Goal: Task Accomplishment & Management: Manage account settings

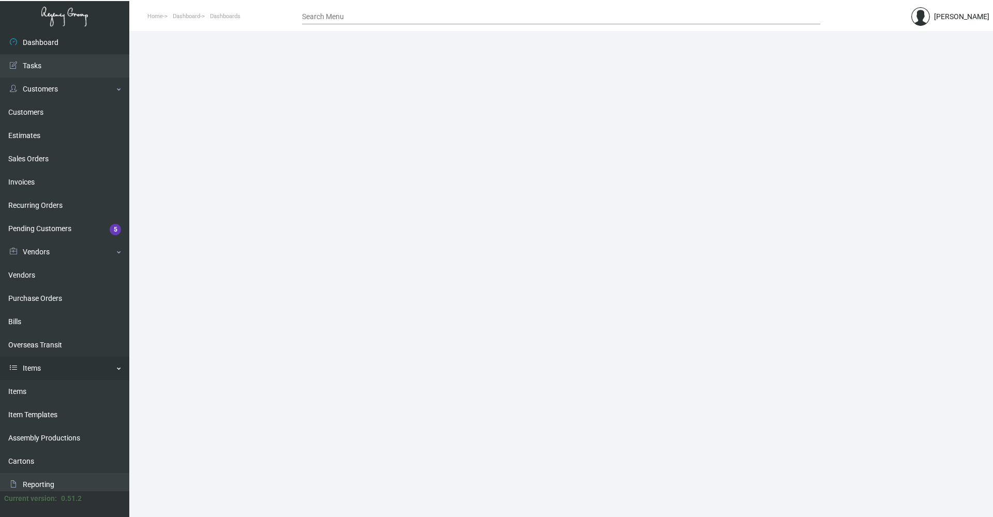
click at [64, 372] on link "Items" at bounding box center [64, 368] width 129 height 23
click at [56, 388] on link "Reporting" at bounding box center [64, 391] width 129 height 23
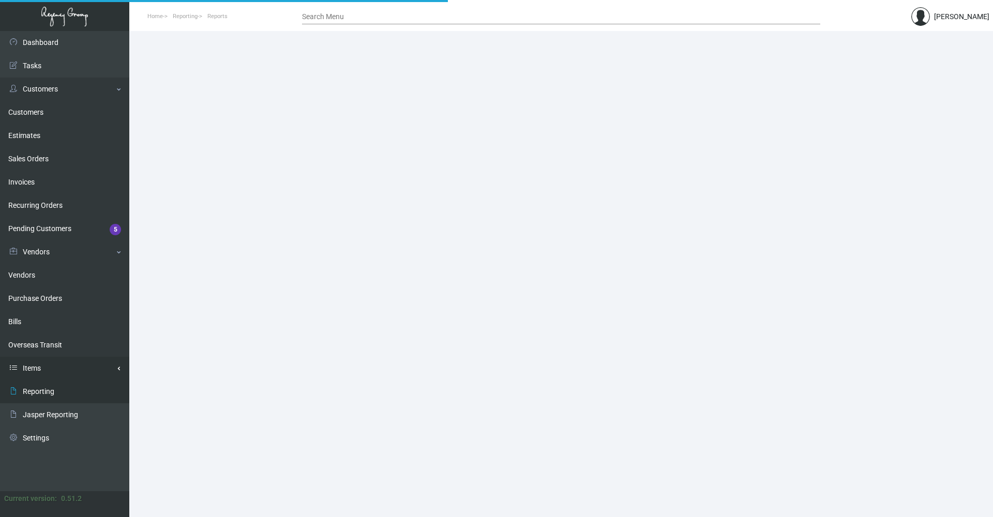
click at [59, 371] on link "Items" at bounding box center [64, 368] width 129 height 23
click at [59, 402] on link "Items" at bounding box center [64, 391] width 129 height 23
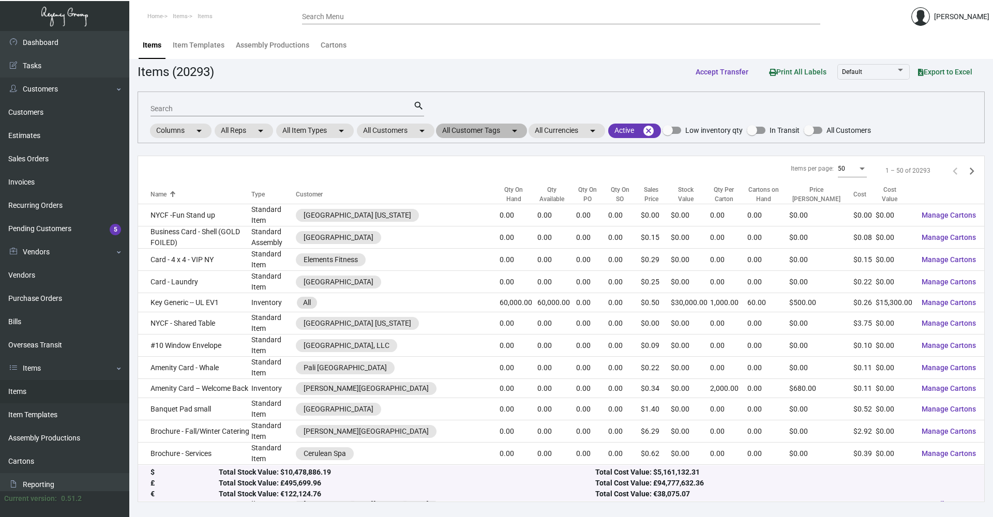
click at [485, 128] on mat-chip "All Customer Tags arrow_drop_down" at bounding box center [481, 131] width 91 height 14
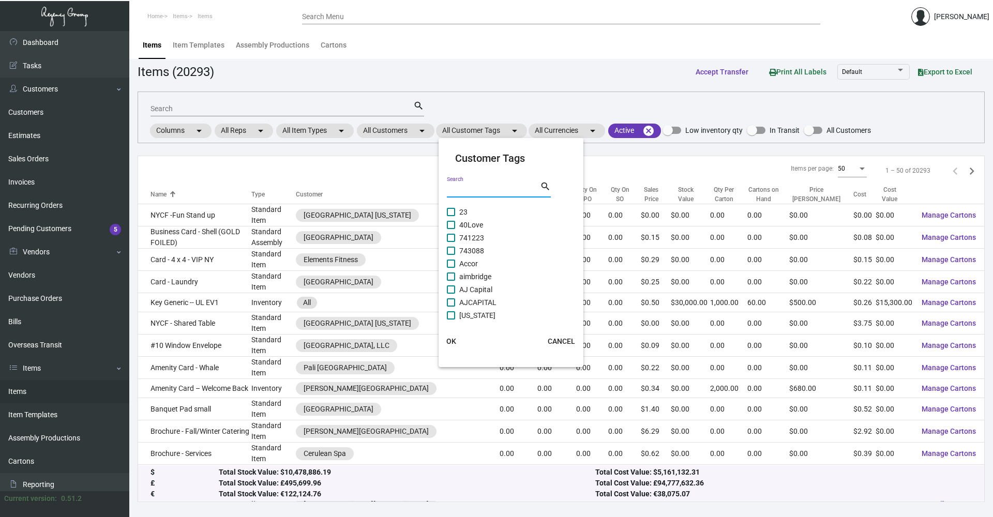
click at [473, 189] on input "Search" at bounding box center [493, 190] width 93 height 8
type input "sh grou"
click at [449, 212] on span at bounding box center [451, 212] width 8 height 8
click at [450, 216] on input "SH GROUP" at bounding box center [450, 216] width 1 height 1
checkbox input "true"
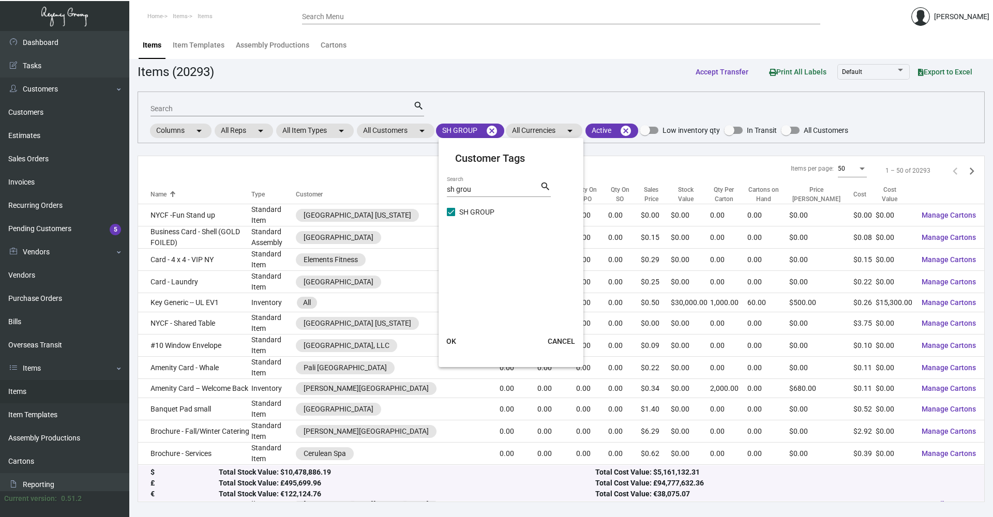
click at [493, 130] on div at bounding box center [496, 258] width 993 height 517
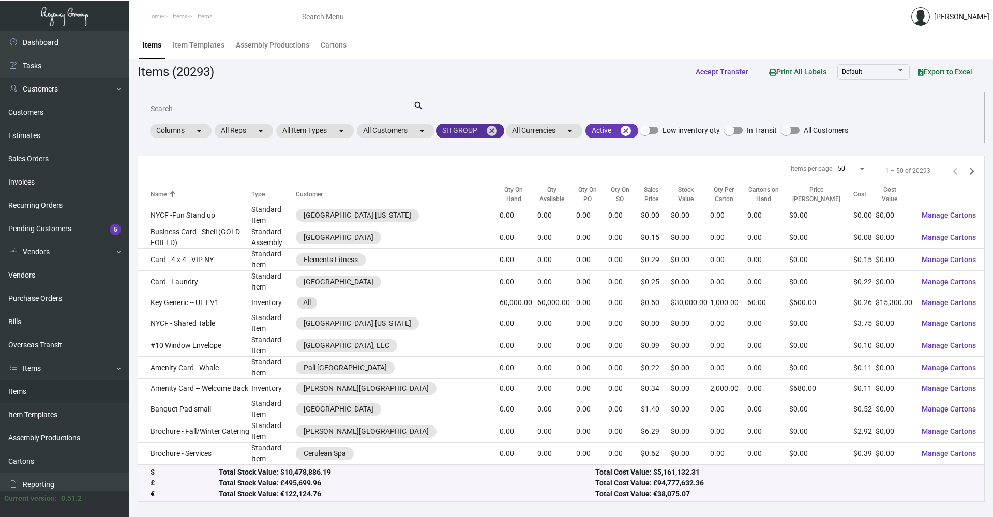
click at [494, 130] on mat-icon "cancel" at bounding box center [492, 131] width 12 height 12
click at [403, 130] on mat-chip "All Customers arrow_drop_down" at bounding box center [396, 131] width 78 height 14
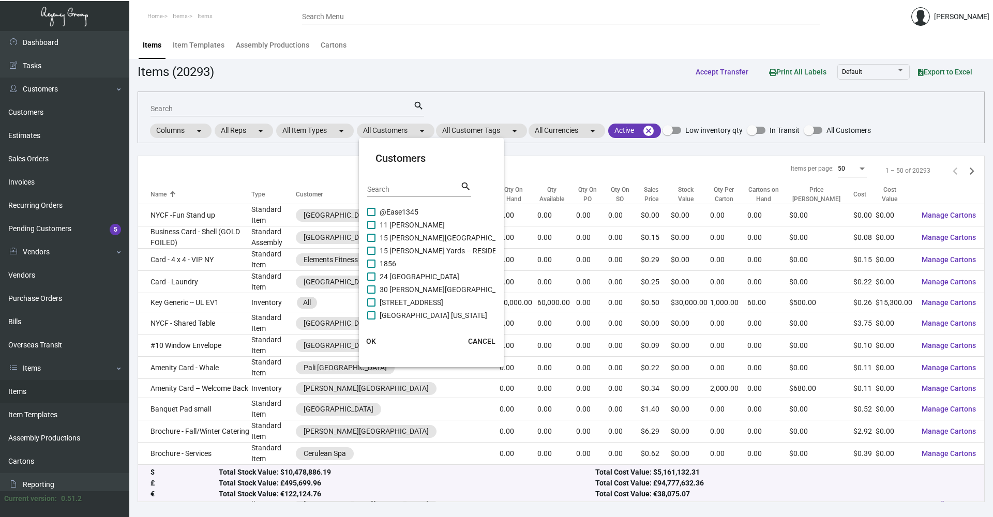
click at [409, 189] on input "Search" at bounding box center [413, 190] width 93 height 8
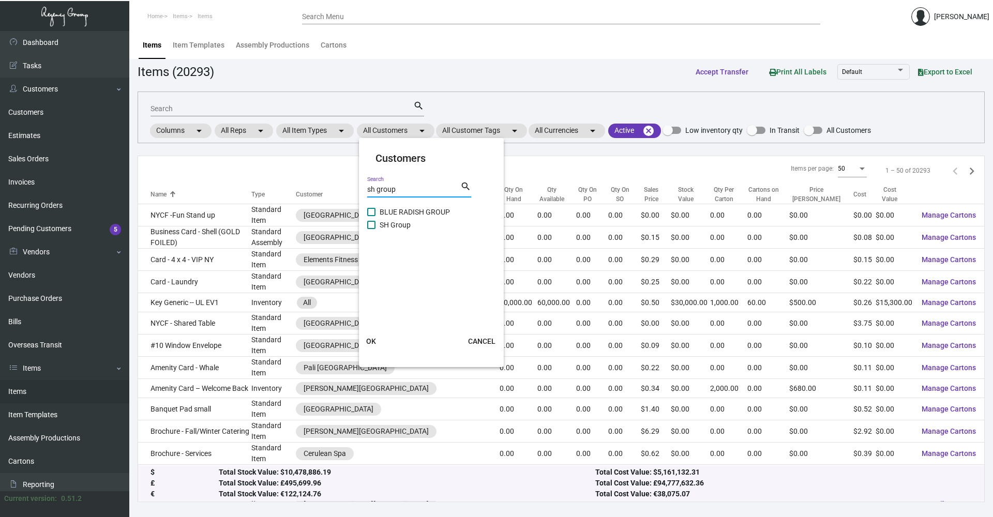
type input "sh group"
click at [395, 226] on span "SH Group" at bounding box center [395, 225] width 31 height 12
click at [371, 229] on input "SH Group" at bounding box center [371, 229] width 1 height 1
checkbox input "true"
click at [372, 342] on span "OK" at bounding box center [371, 341] width 10 height 8
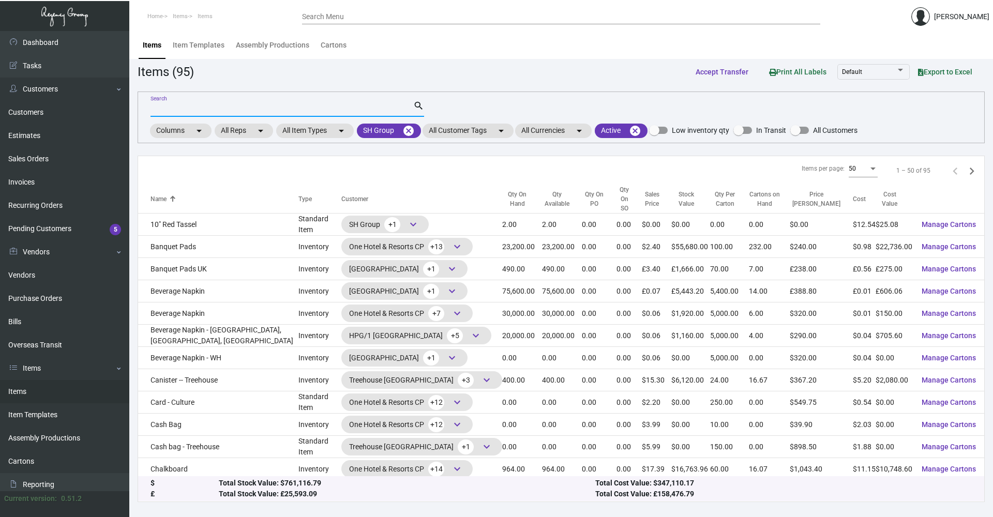
click at [171, 108] on input "Search" at bounding box center [281, 109] width 263 height 8
type input "token"
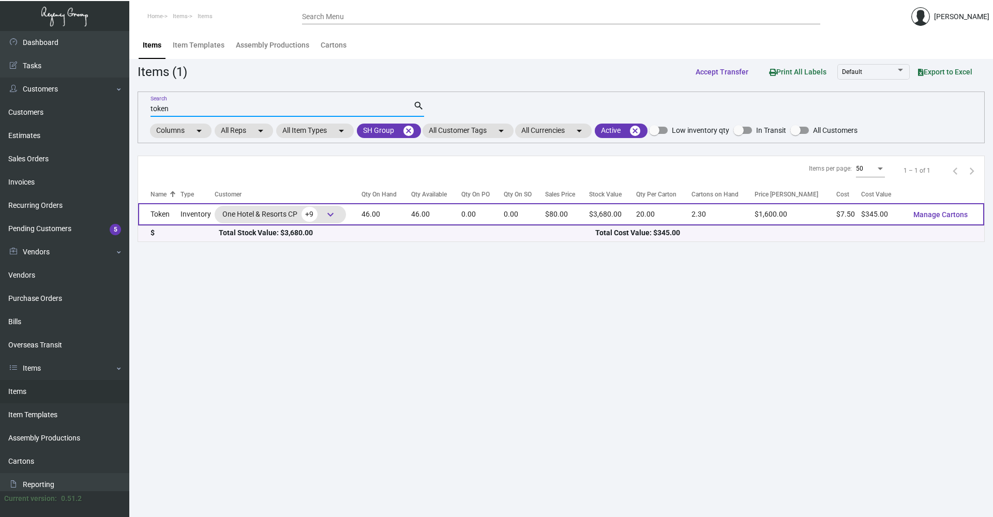
click at [189, 216] on td "Inventory" at bounding box center [197, 214] width 34 height 22
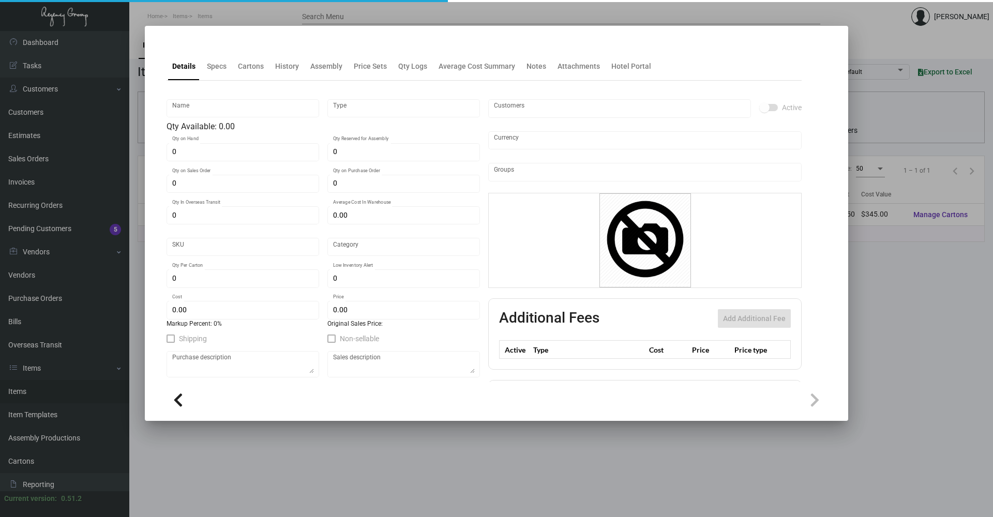
type input "Token"
type input "Inventory"
type input "46"
type input "$ 18.75"
type input "1HTK"
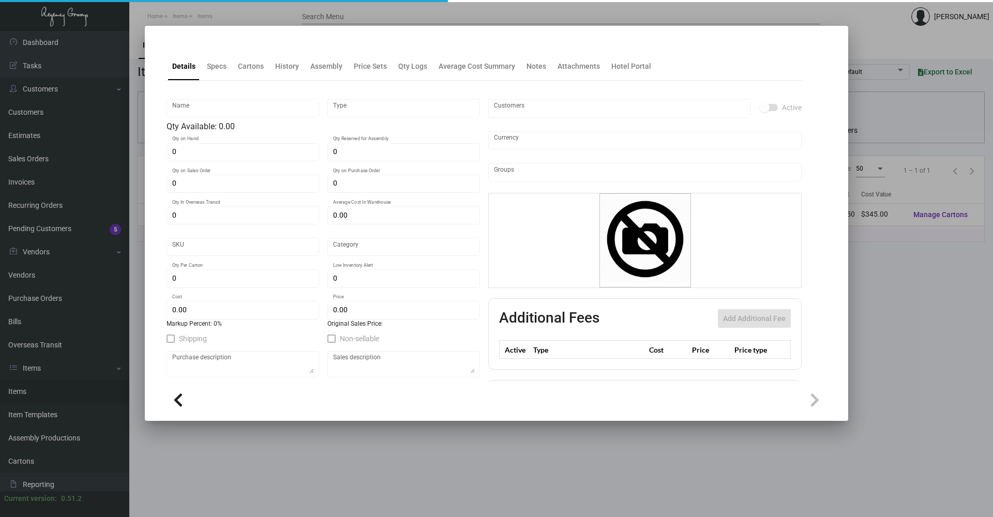
type input "Inventory"
type input "20"
type input "$ 7.50"
type input "$ 80.00"
checkbox input "true"
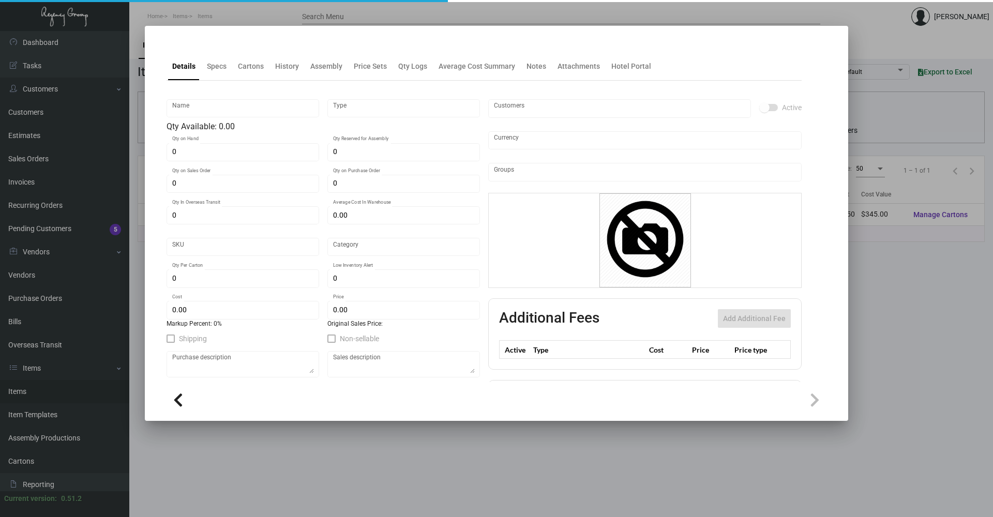
type input "United States Dollar $"
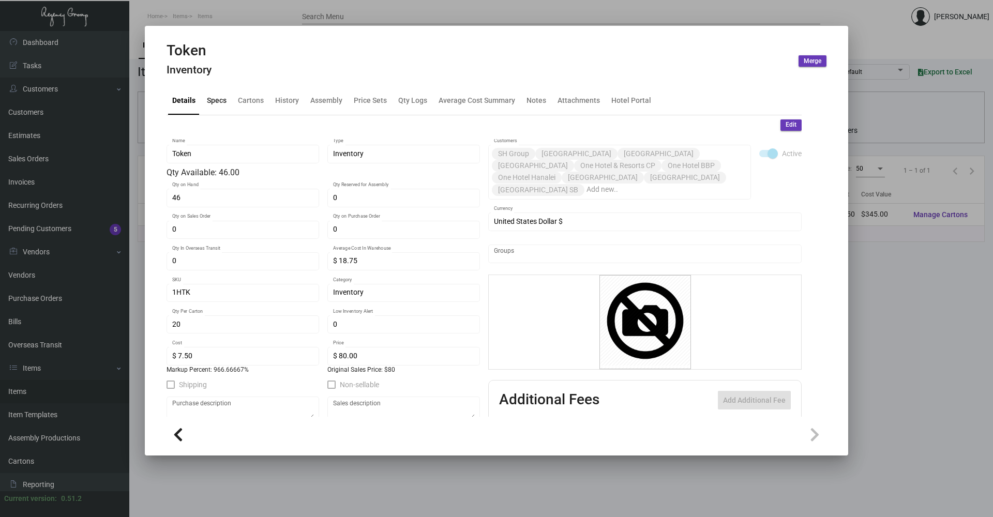
click at [214, 104] on div "Specs" at bounding box center [217, 100] width 20 height 11
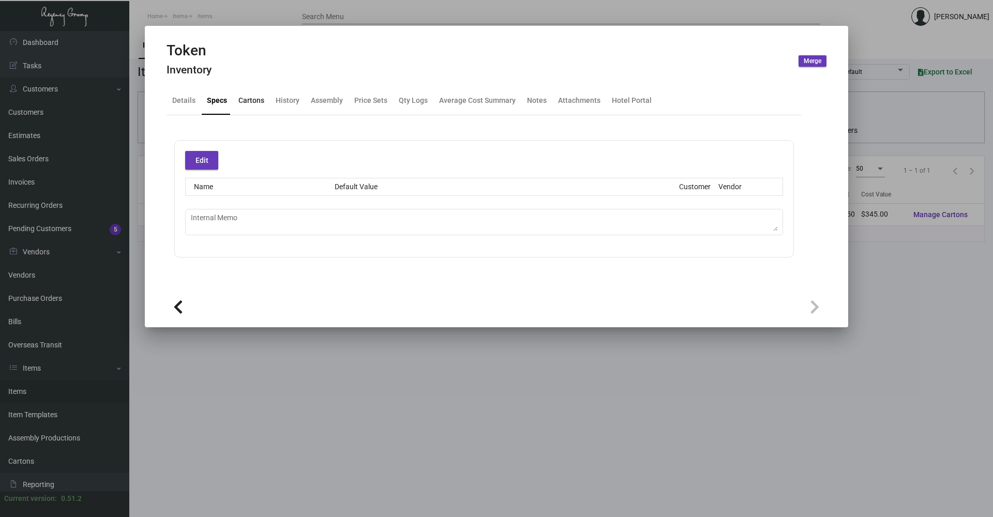
click at [251, 104] on div "Cartons" at bounding box center [251, 100] width 26 height 11
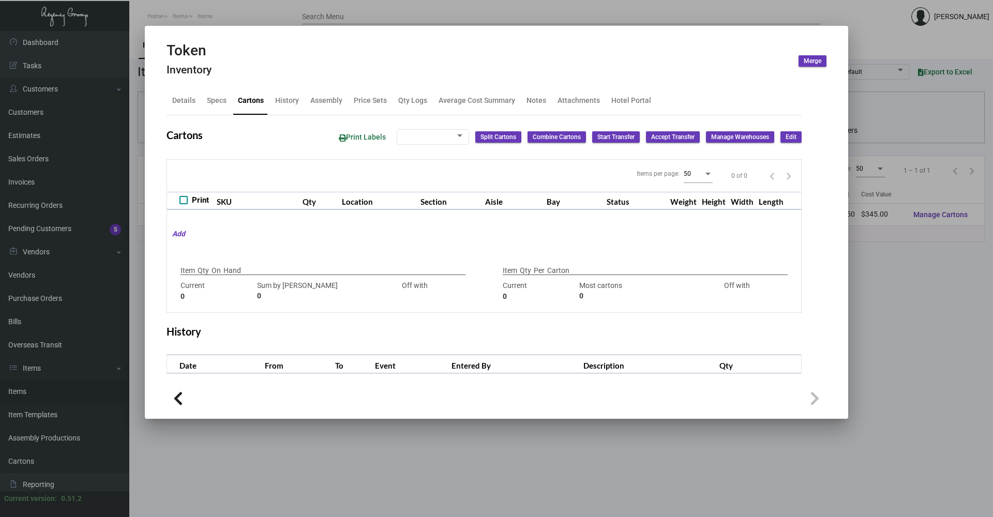
type input "46"
type input "50"
type input "-4"
type input "20"
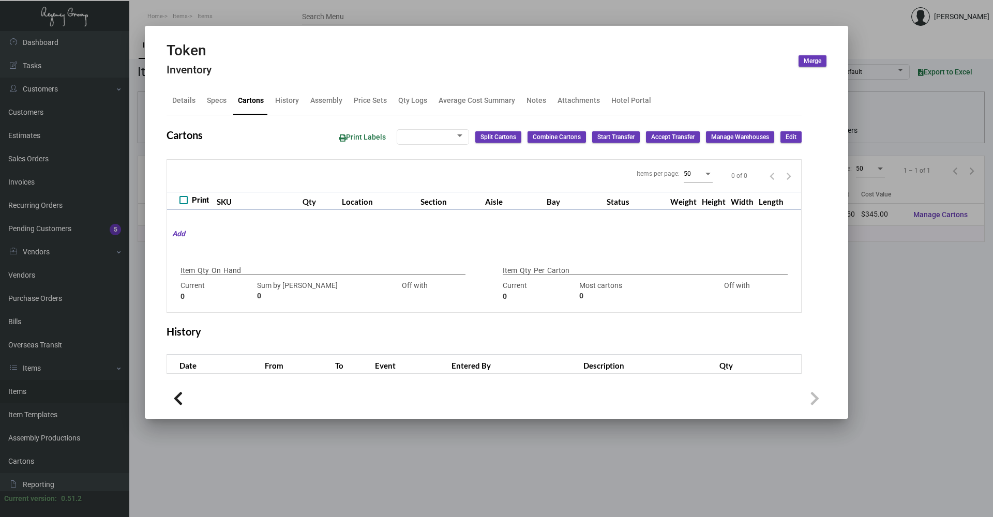
type input "0"
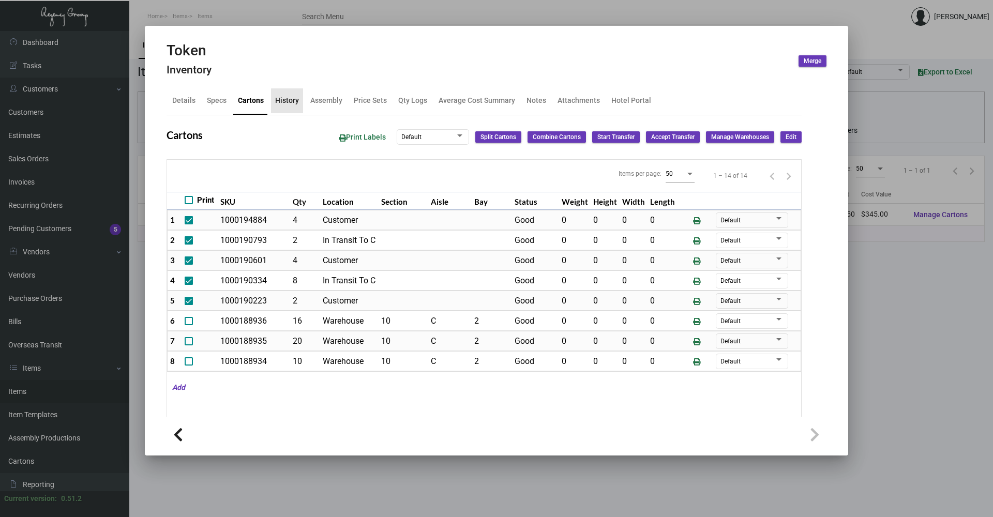
click at [291, 102] on div "History" at bounding box center [287, 100] width 24 height 11
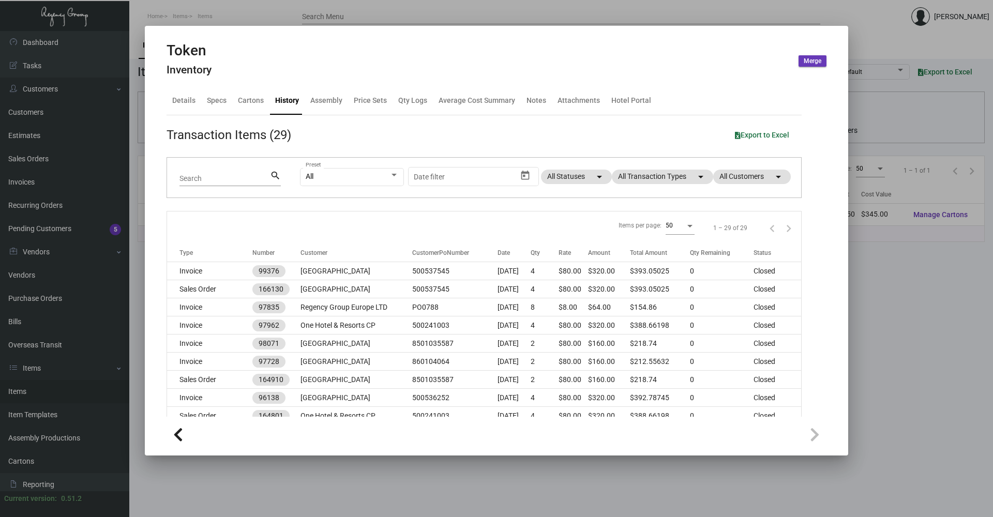
click at [226, 14] on div at bounding box center [496, 258] width 993 height 517
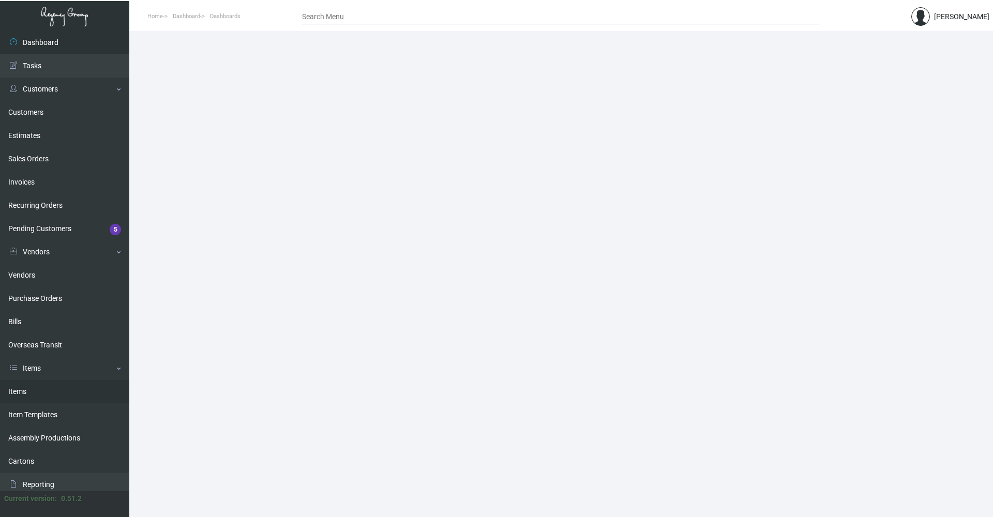
click at [41, 391] on link "Items" at bounding box center [64, 391] width 129 height 23
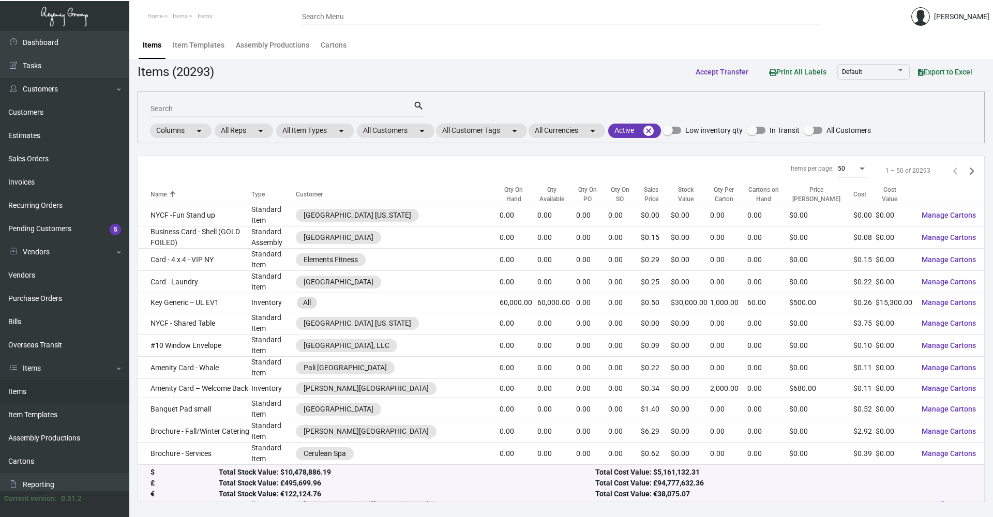
click at [156, 109] on input "Search" at bounding box center [281, 109] width 263 height 8
type input "token"
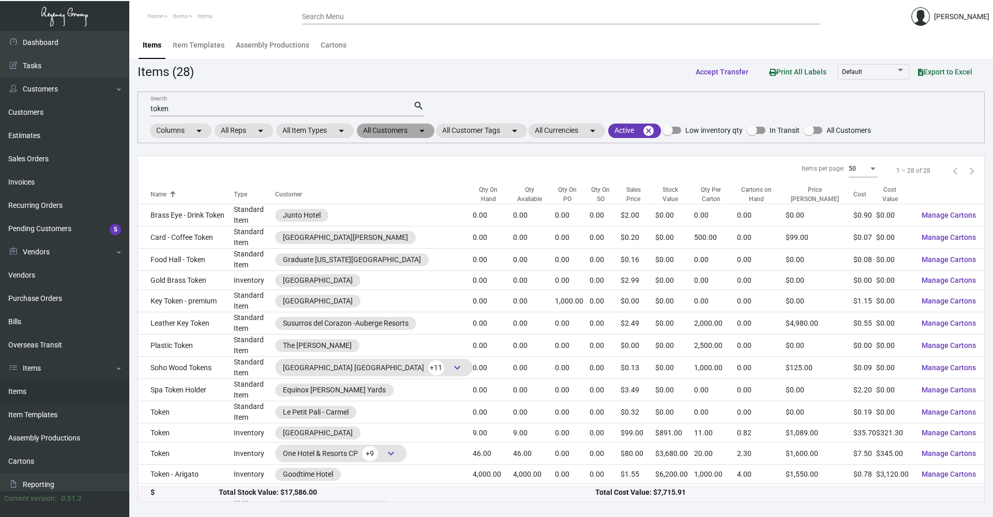
click at [371, 129] on mat-chip "All Customers arrow_drop_down" at bounding box center [396, 131] width 78 height 14
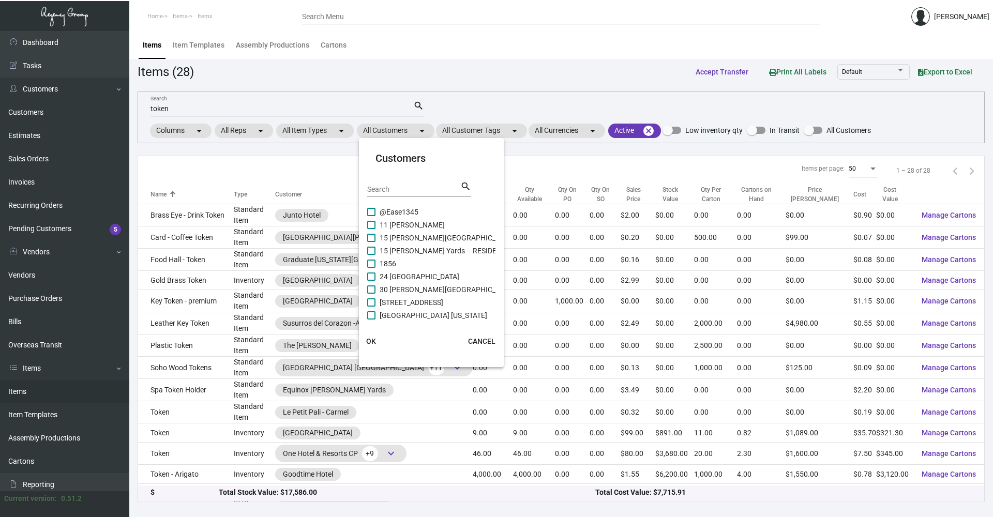
click at [399, 188] on input "Search" at bounding box center [413, 190] width 93 height 8
click at [204, 457] on div at bounding box center [496, 258] width 993 height 517
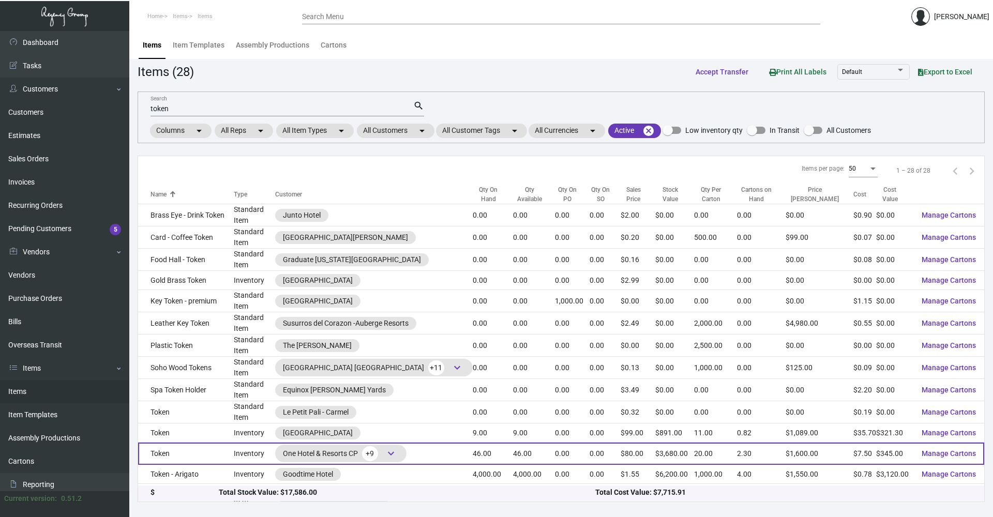
click at [473, 456] on td "46.00" at bounding box center [493, 454] width 41 height 22
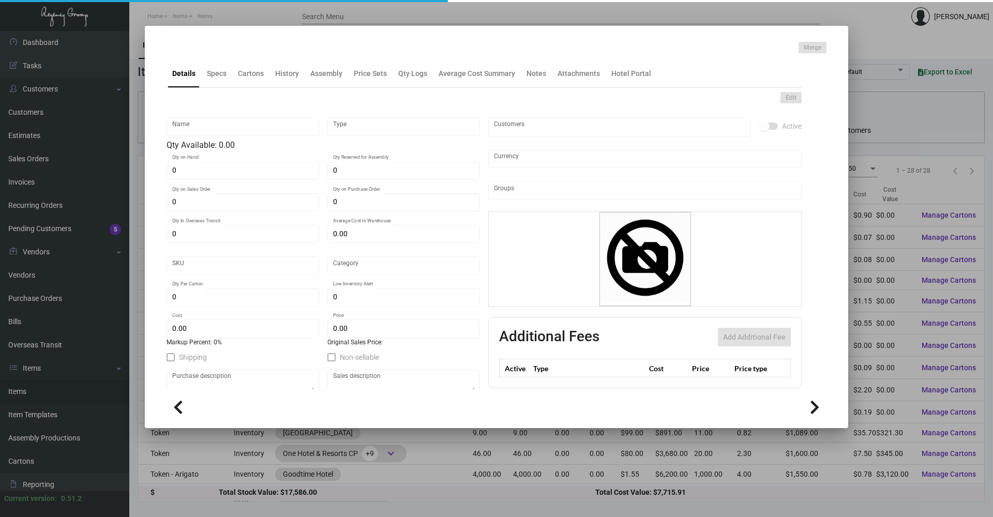
type input "Token"
type input "Inventory"
type input "46"
type input "$ 18.75"
type input "1HTK"
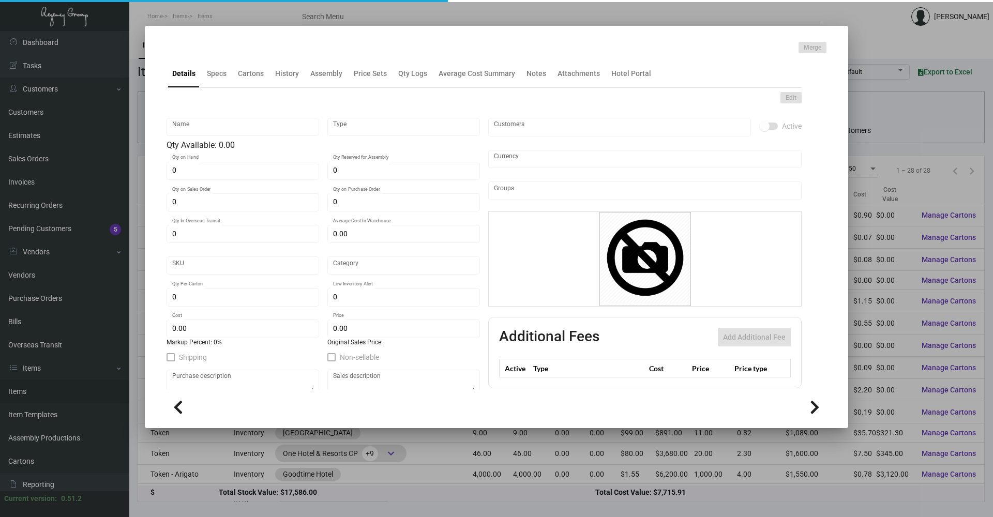
type input "Inventory"
type input "20"
type input "$ 7.50"
type input "$ 80.00"
checkbox input "true"
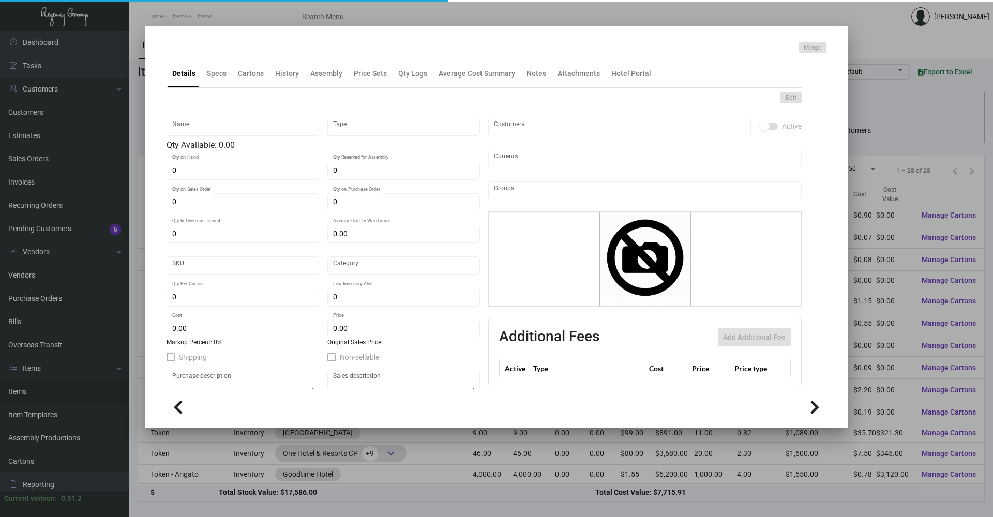
type input "United States Dollar $"
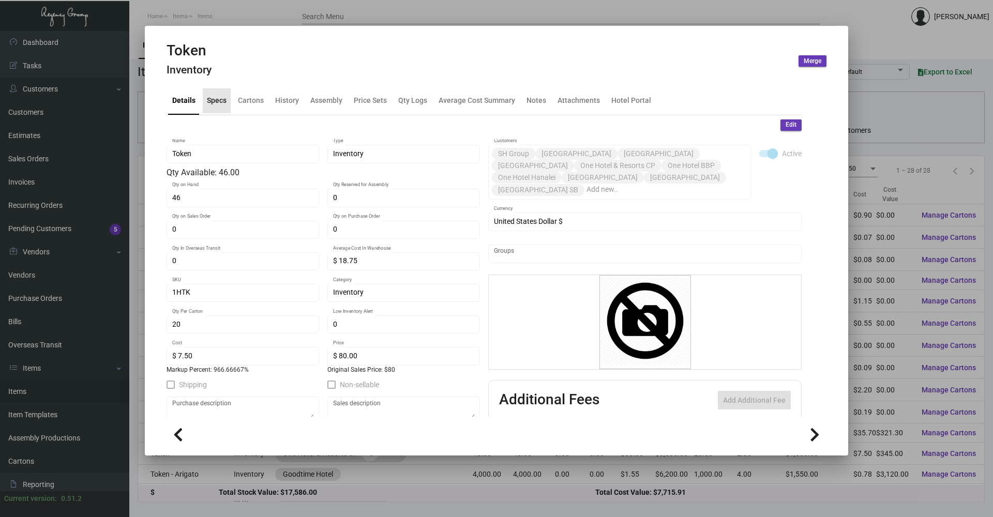
click at [212, 107] on div "Specs" at bounding box center [217, 100] width 28 height 25
